Goal: Information Seeking & Learning: Find specific fact

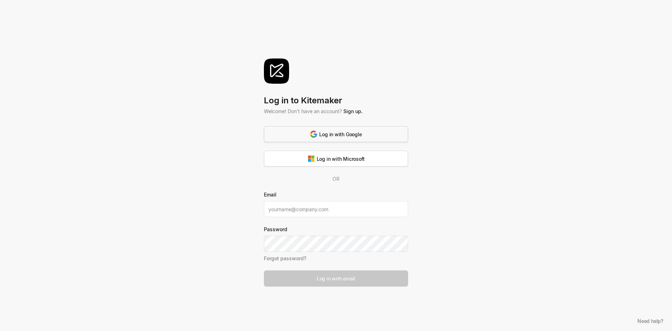
click at [341, 133] on div "Log in with Google" at bounding box center [335, 134] width 51 height 7
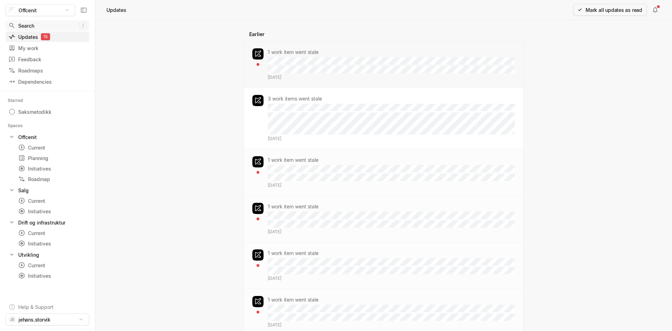
click at [21, 23] on div "Search" at bounding box center [43, 25] width 71 height 7
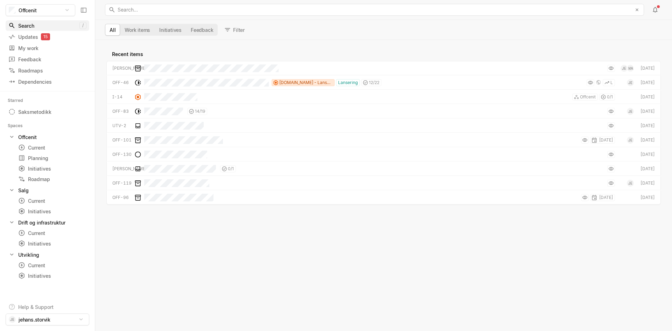
scroll to position [287, 574]
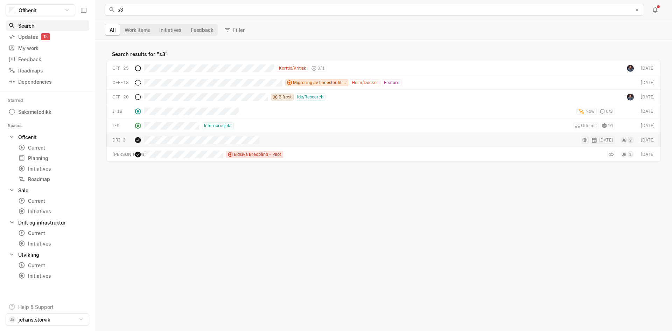
click at [327, 212] on div "Search results for " s3 " OFF-25 Korttid/Kritisk 0 / [DATE] OFF-18 Migrering av…" at bounding box center [383, 185] width 577 height 291
click at [225, 87] on div "Migrering av tjenester til nytt cluster Helm/Docker Feature" at bounding box center [272, 82] width 257 height 14
